Goal: Task Accomplishment & Management: Manage account settings

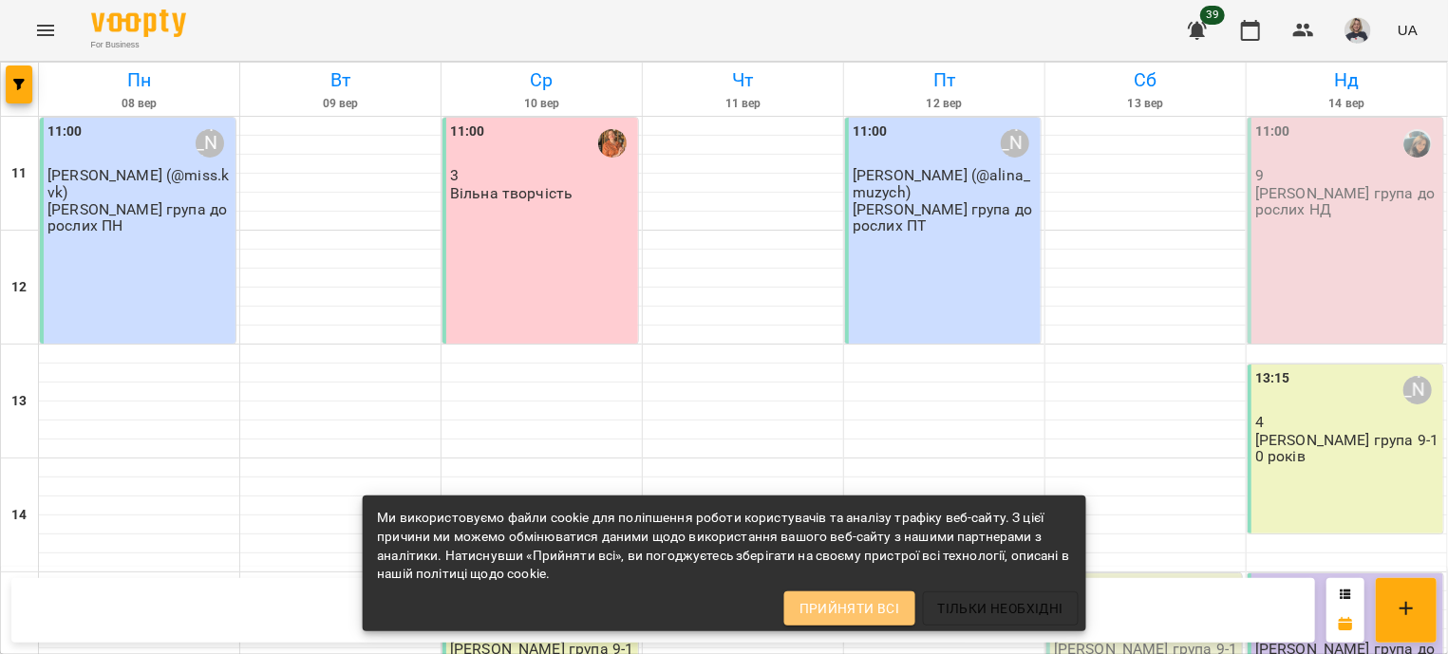
click at [887, 611] on span "Прийняти всі" at bounding box center [850, 608] width 101 height 23
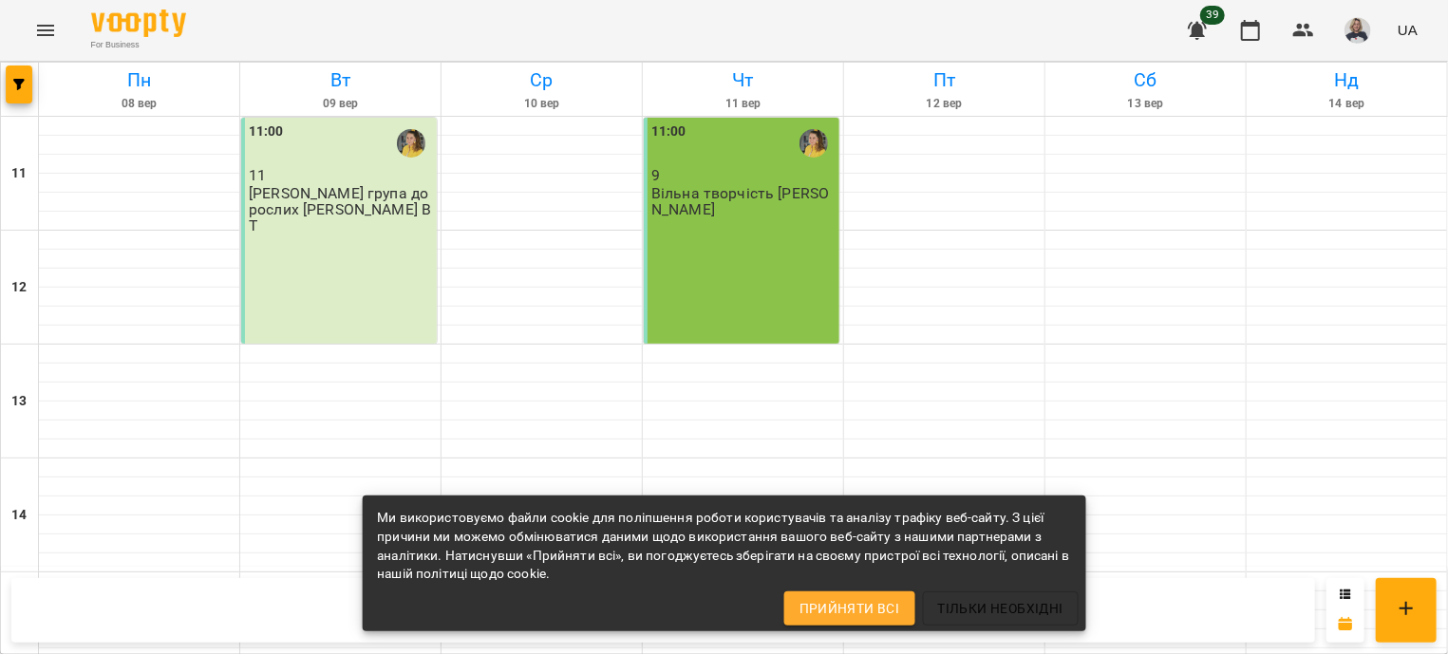
click at [46, 28] on icon "Menu" at bounding box center [45, 30] width 23 height 23
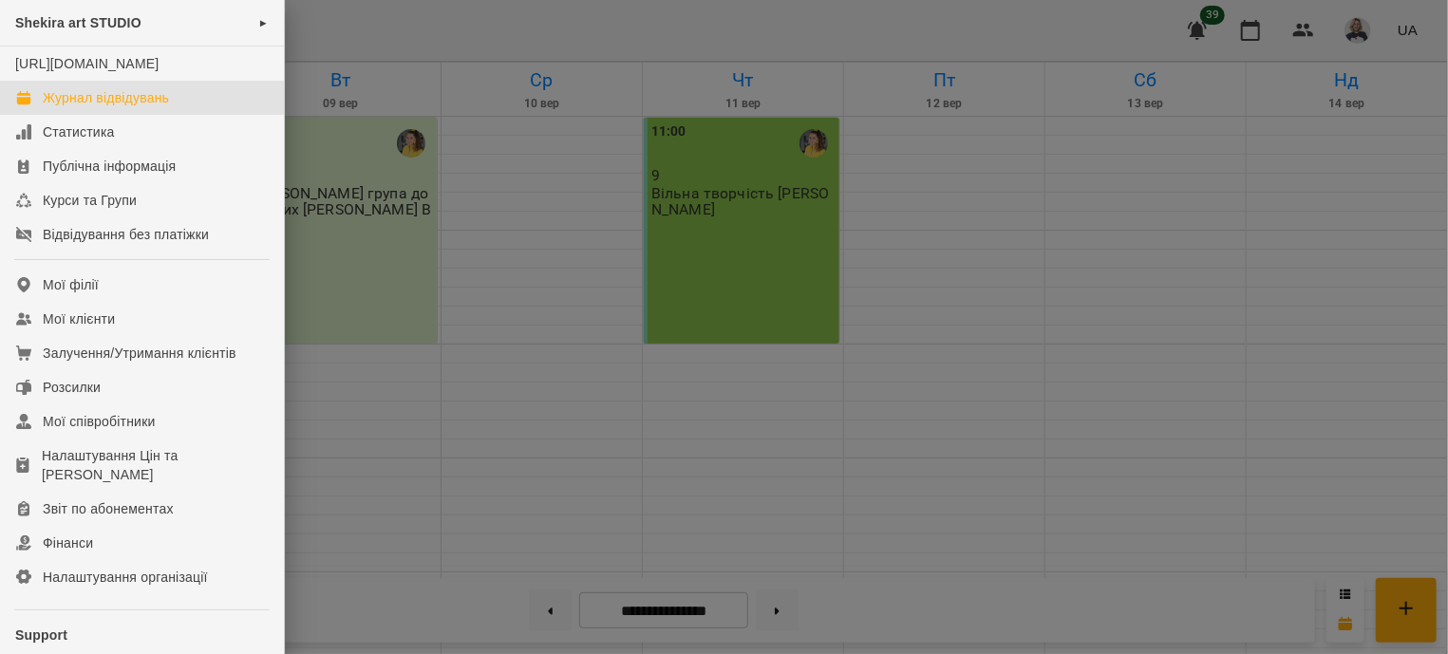
click at [160, 28] on div "Shekira art STUDIO ► https://www.voopty.com.ua/studio/66b0df390d0c537dffdb7879 …" at bounding box center [724, 327] width 1448 height 654
click at [235, 18] on div "Shekira art STUDIO ►" at bounding box center [142, 23] width 284 height 47
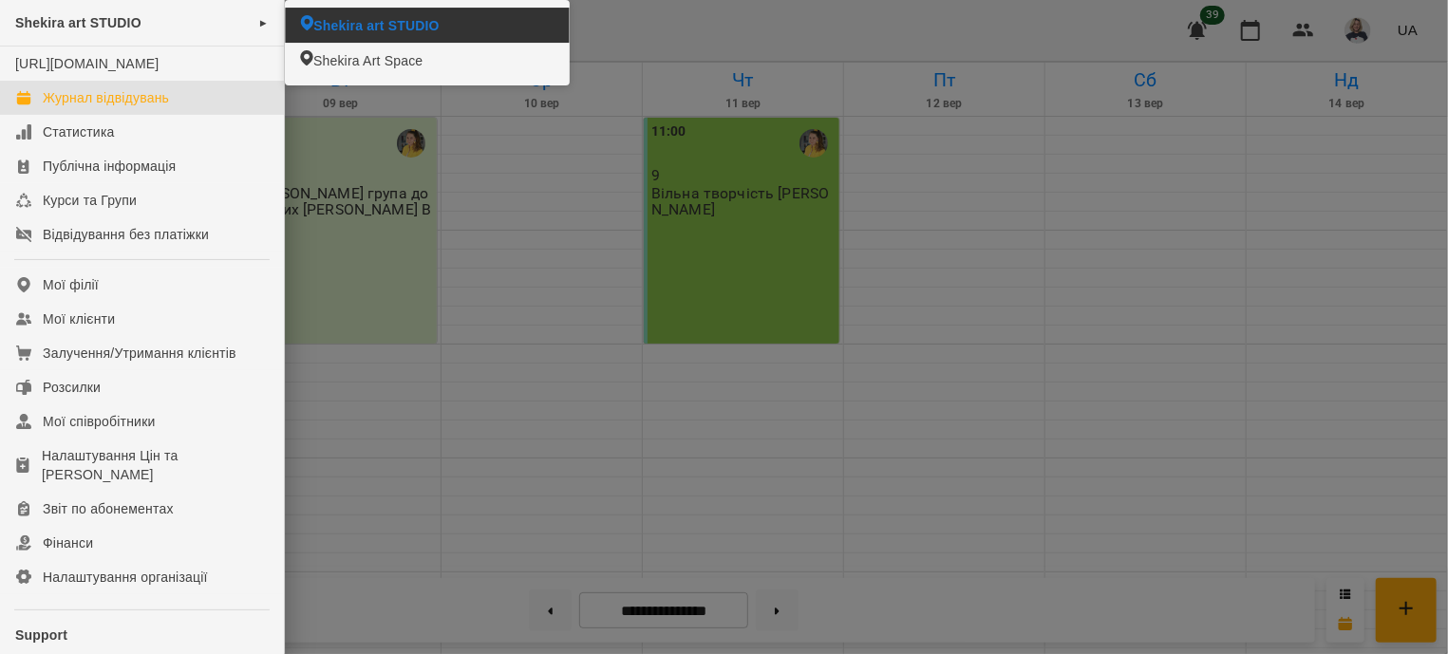
click at [372, 25] on span "Shekira art STUDIO" at bounding box center [375, 25] width 125 height 19
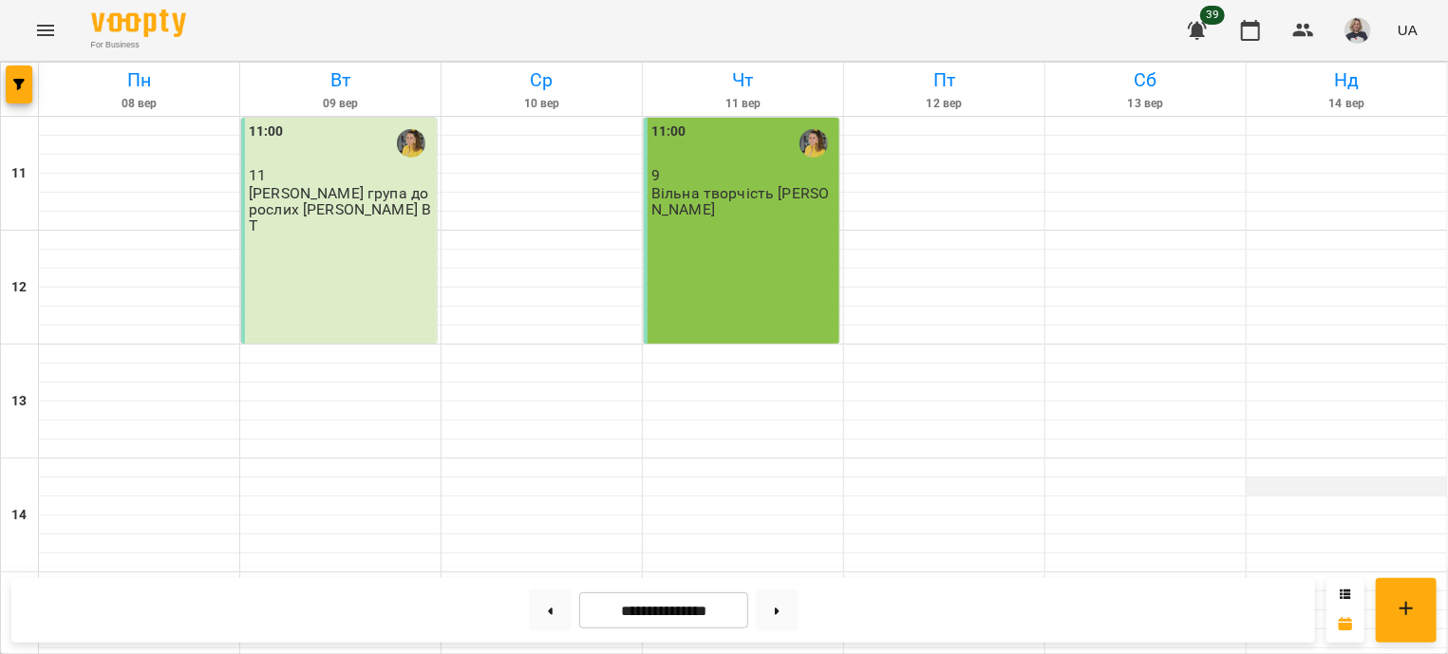
scroll to position [458, 0]
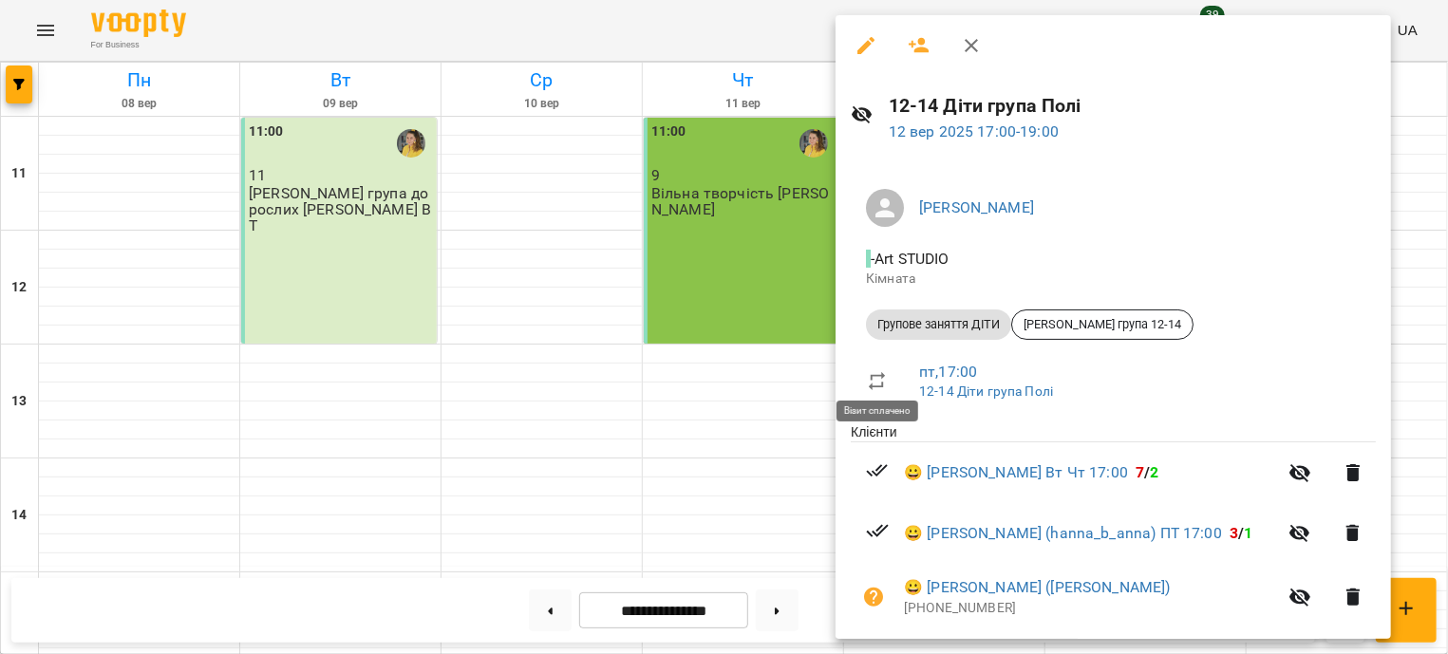
scroll to position [186, 0]
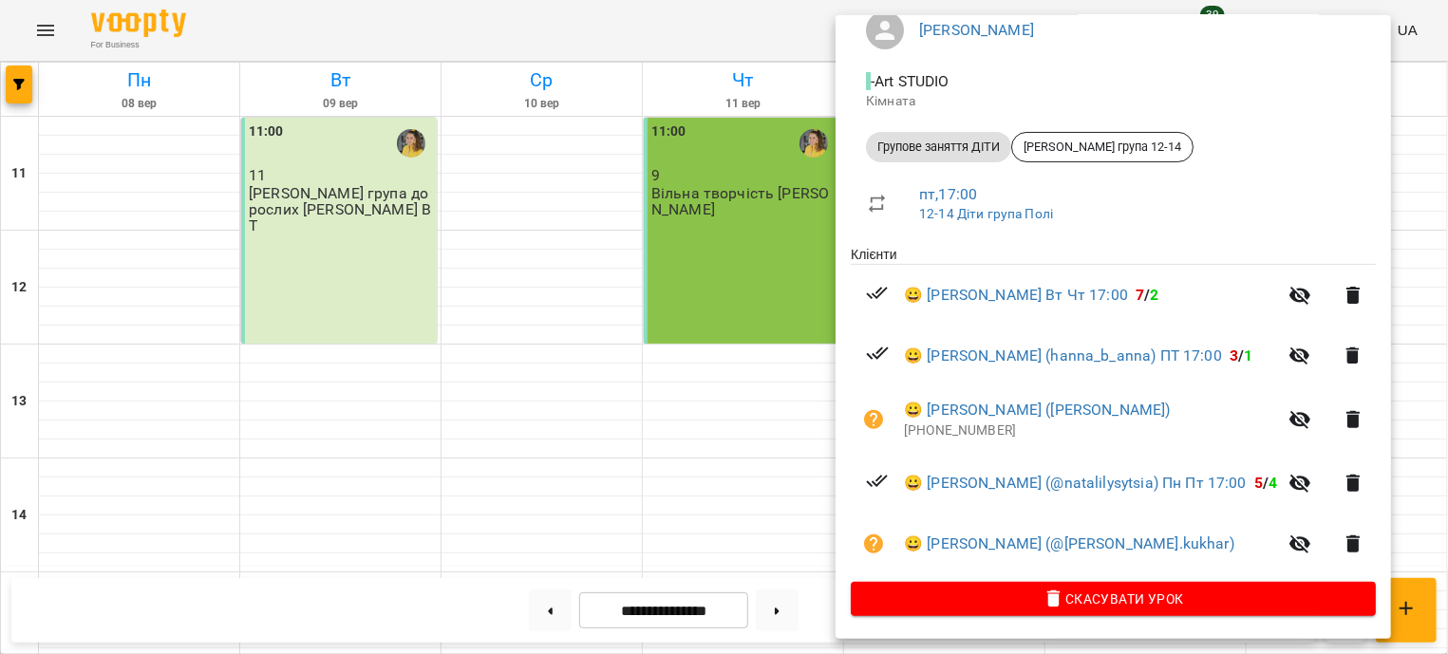
click at [670, 251] on div at bounding box center [724, 327] width 1448 height 654
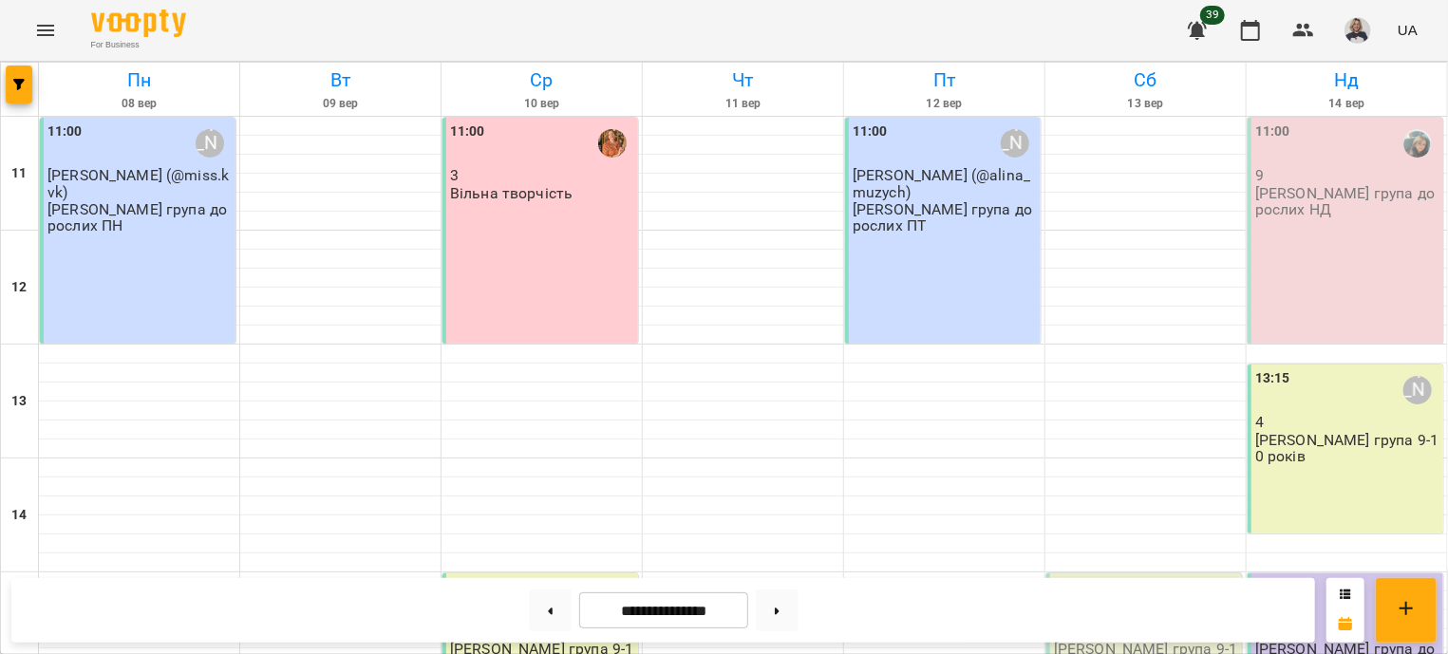
click at [915, 262] on div "11:00 Віолетта Музичко Аліна (@alina_muzych) Віолетта група дорослих ПТ" at bounding box center [943, 231] width 196 height 226
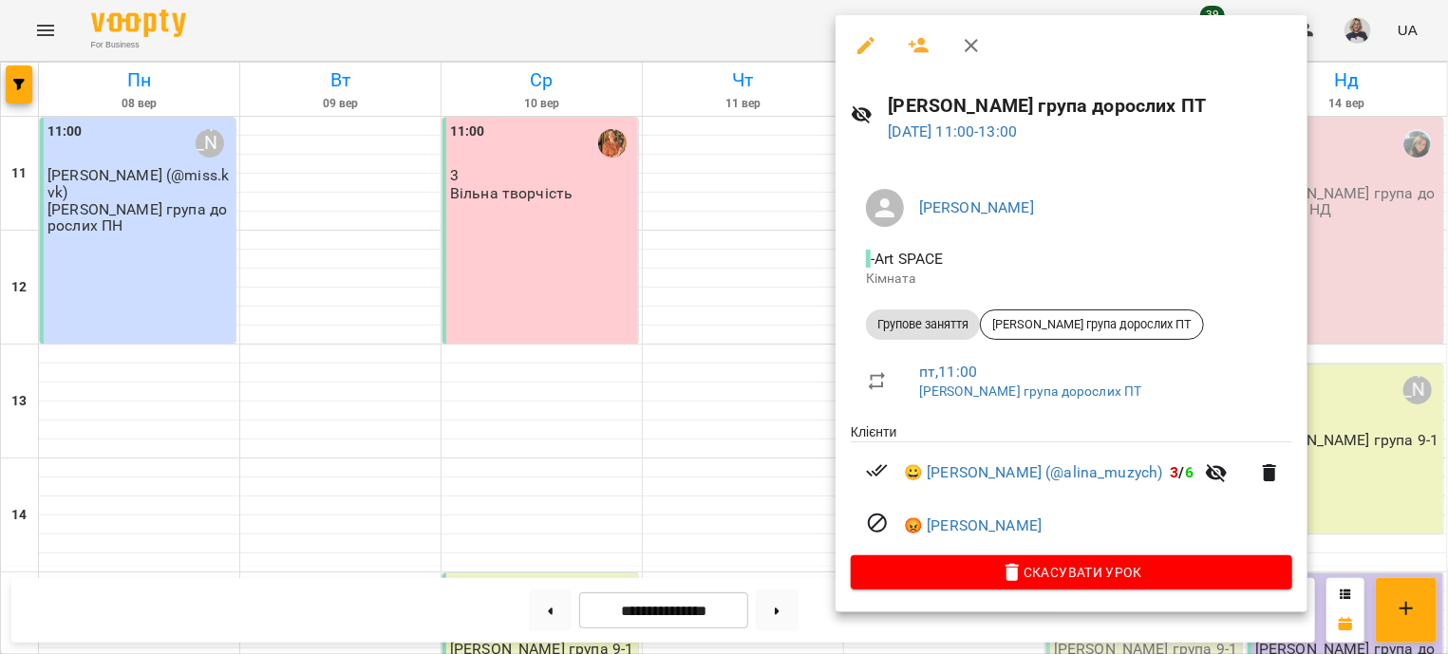
click at [765, 306] on div at bounding box center [724, 327] width 1448 height 654
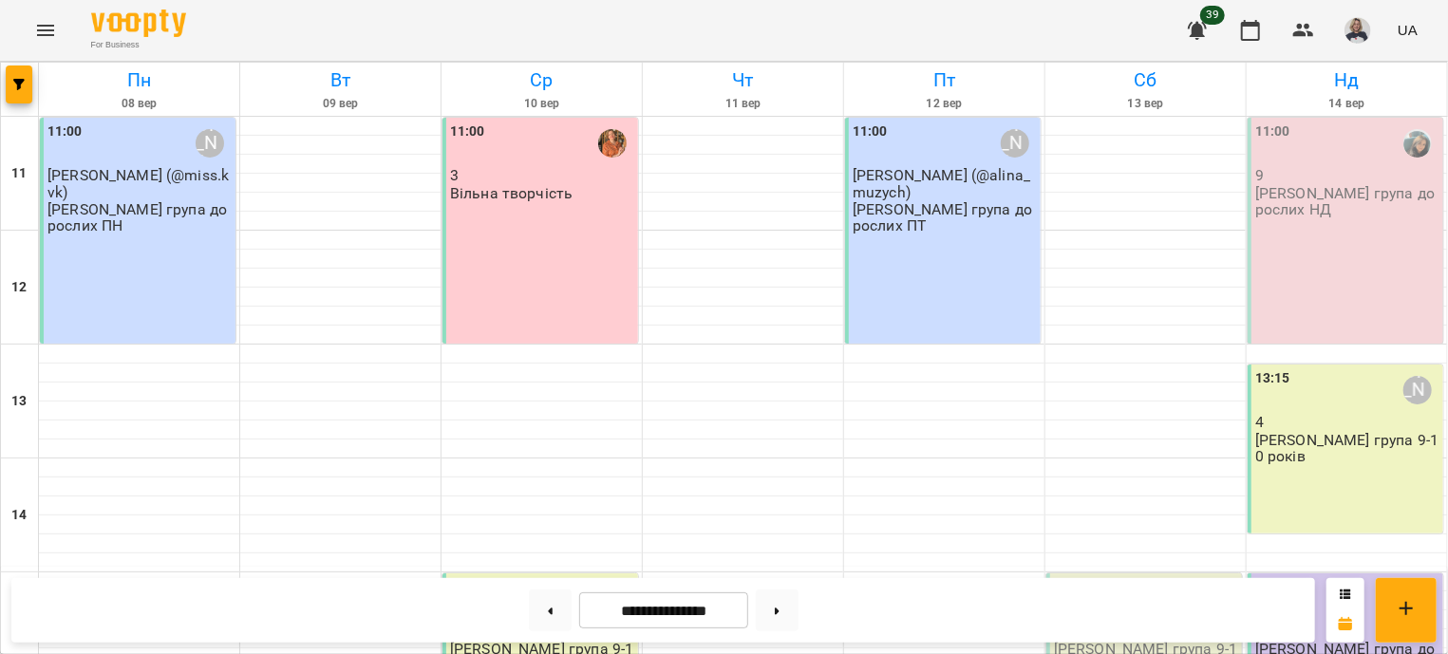
scroll to position [573, 0]
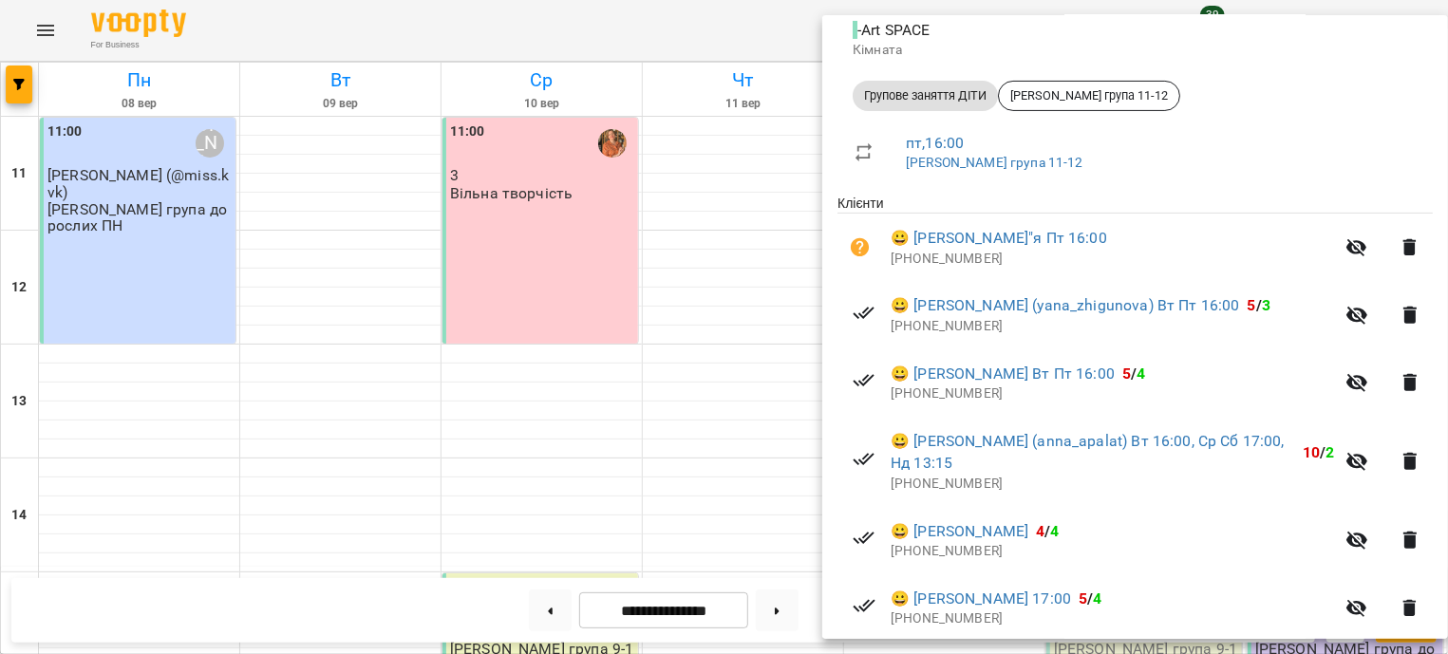
scroll to position [298, 0]
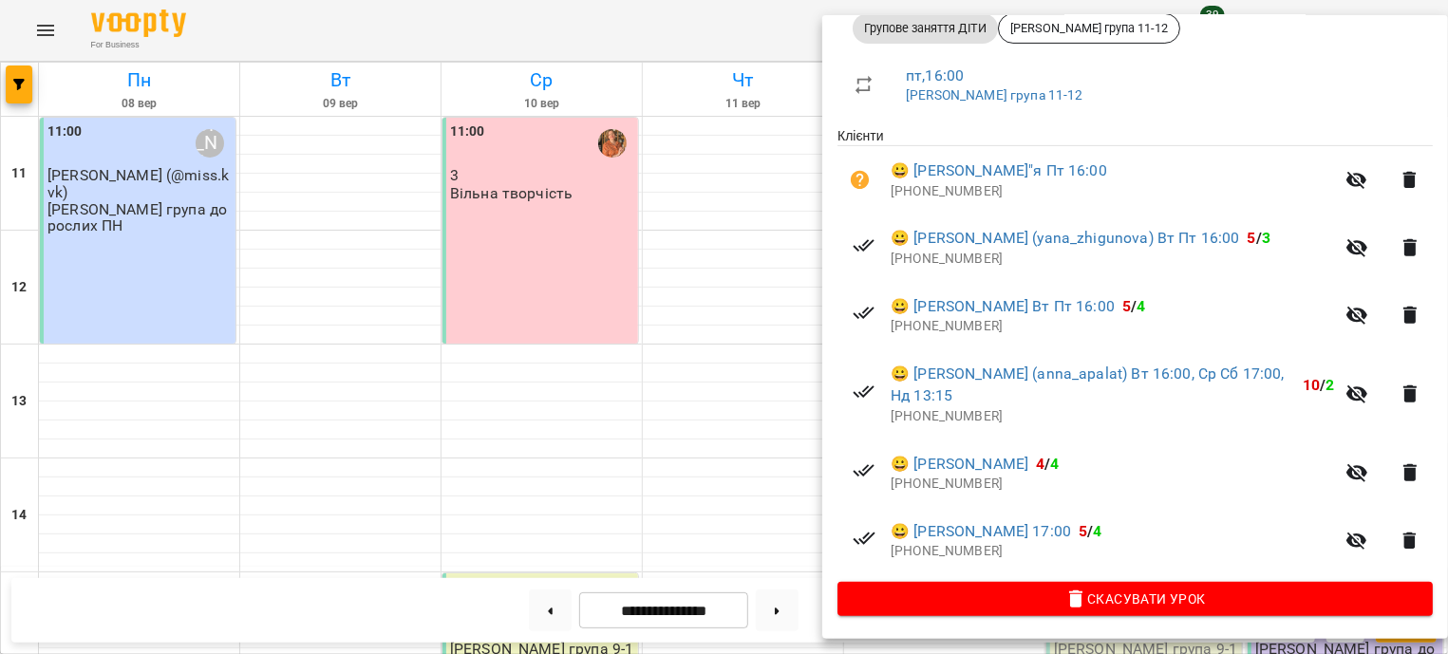
click at [779, 136] on div at bounding box center [724, 327] width 1448 height 654
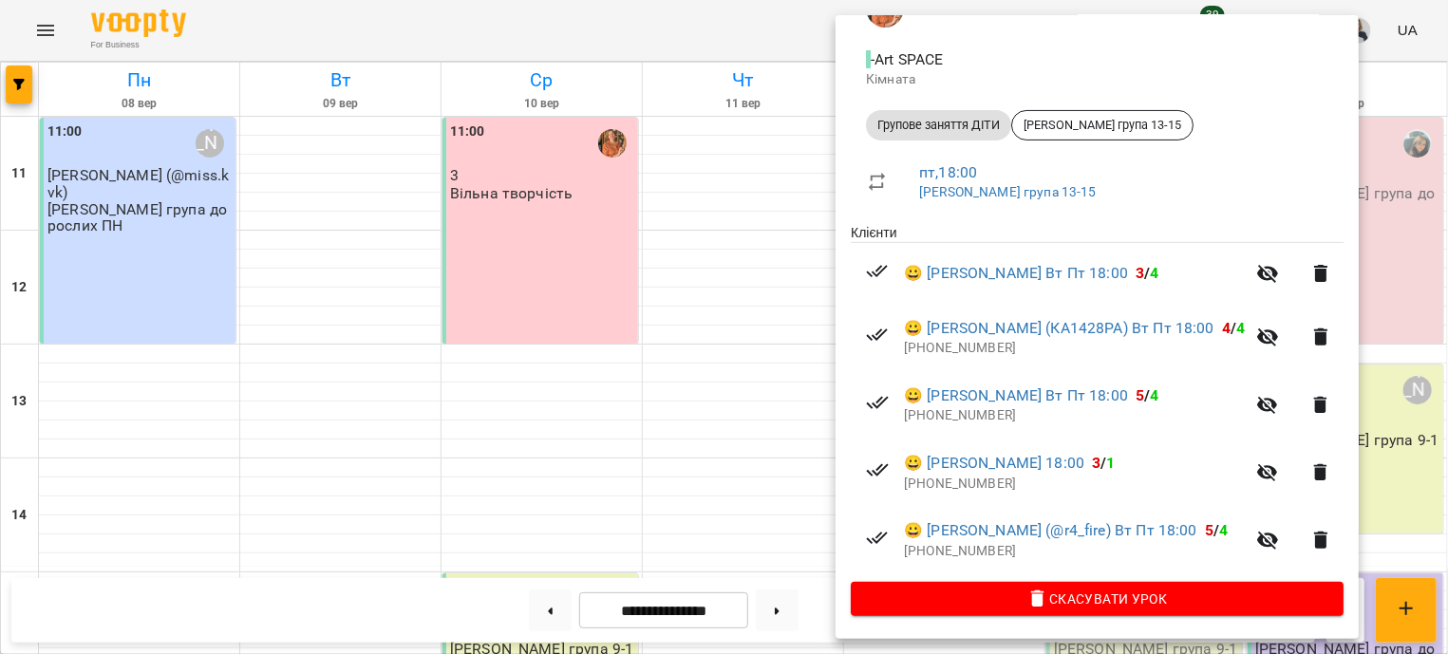
scroll to position [246, 0]
click at [684, 160] on div at bounding box center [724, 327] width 1448 height 654
